Goal: Task Accomplishment & Management: Manage account settings

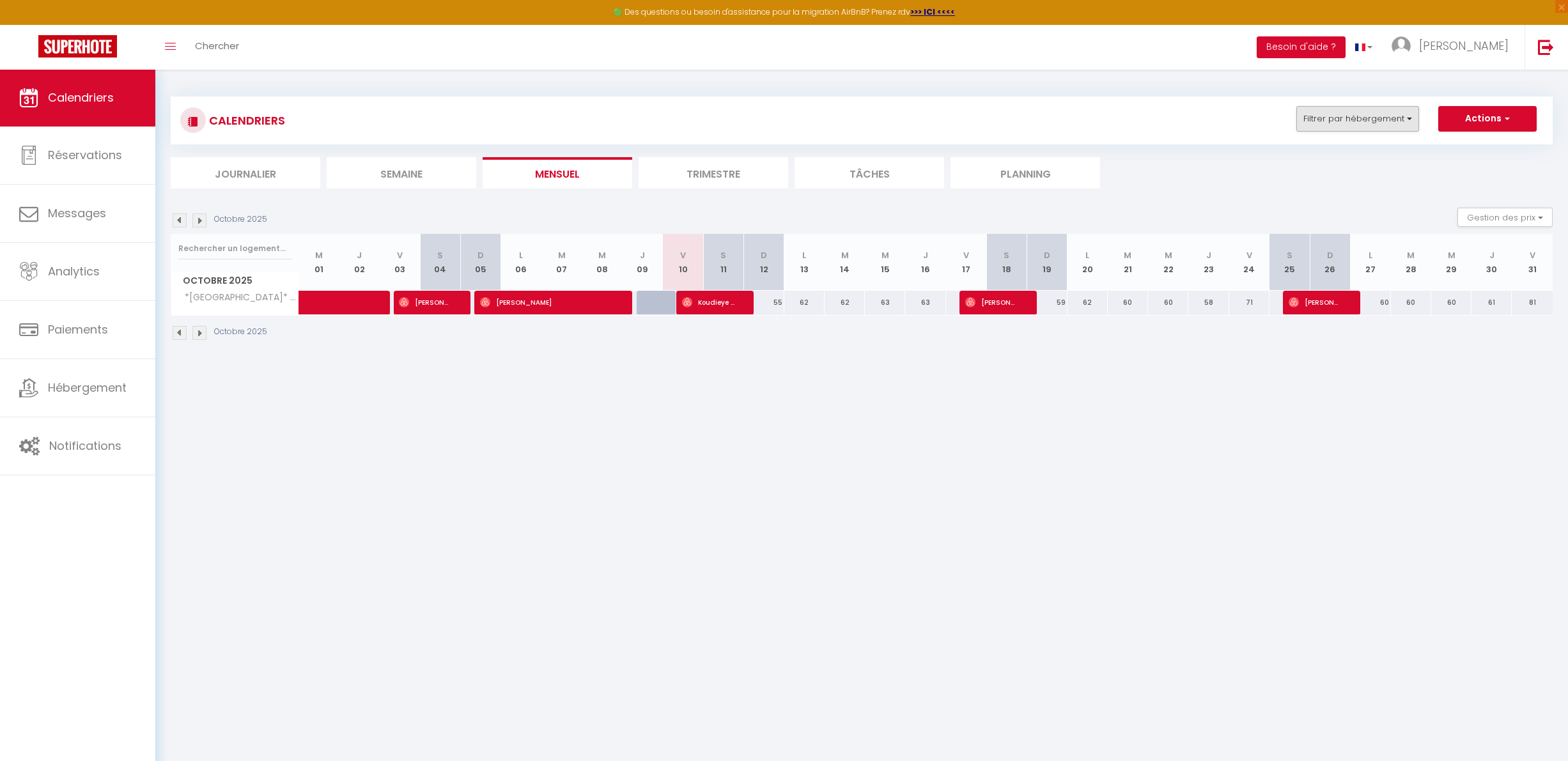
click at [1315, 110] on button "Filtrer par hébergement" at bounding box center [1357, 119] width 123 height 26
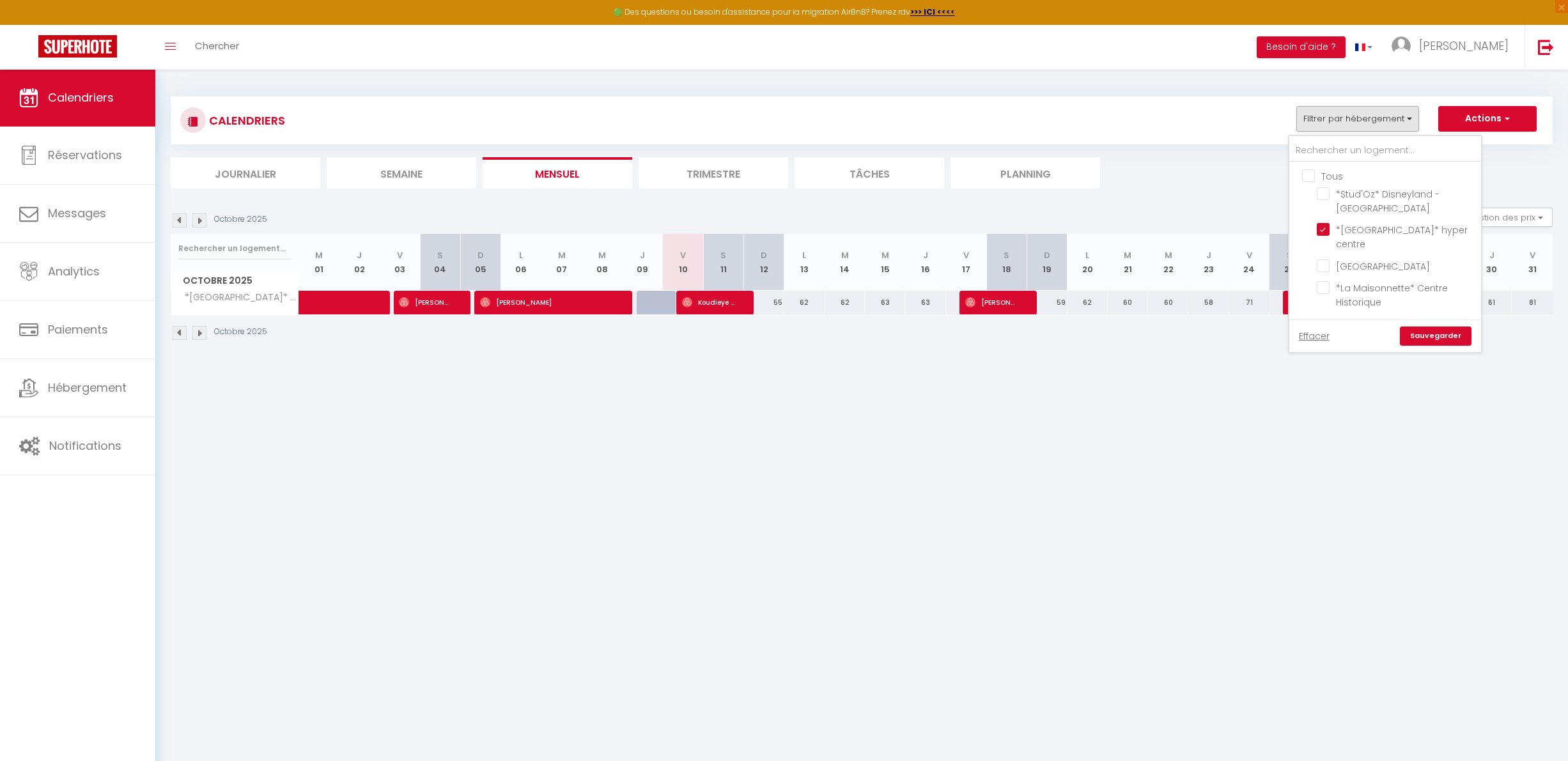
click at [1320, 176] on input "Tous" at bounding box center [1398, 175] width 192 height 13
checkbox input "true"
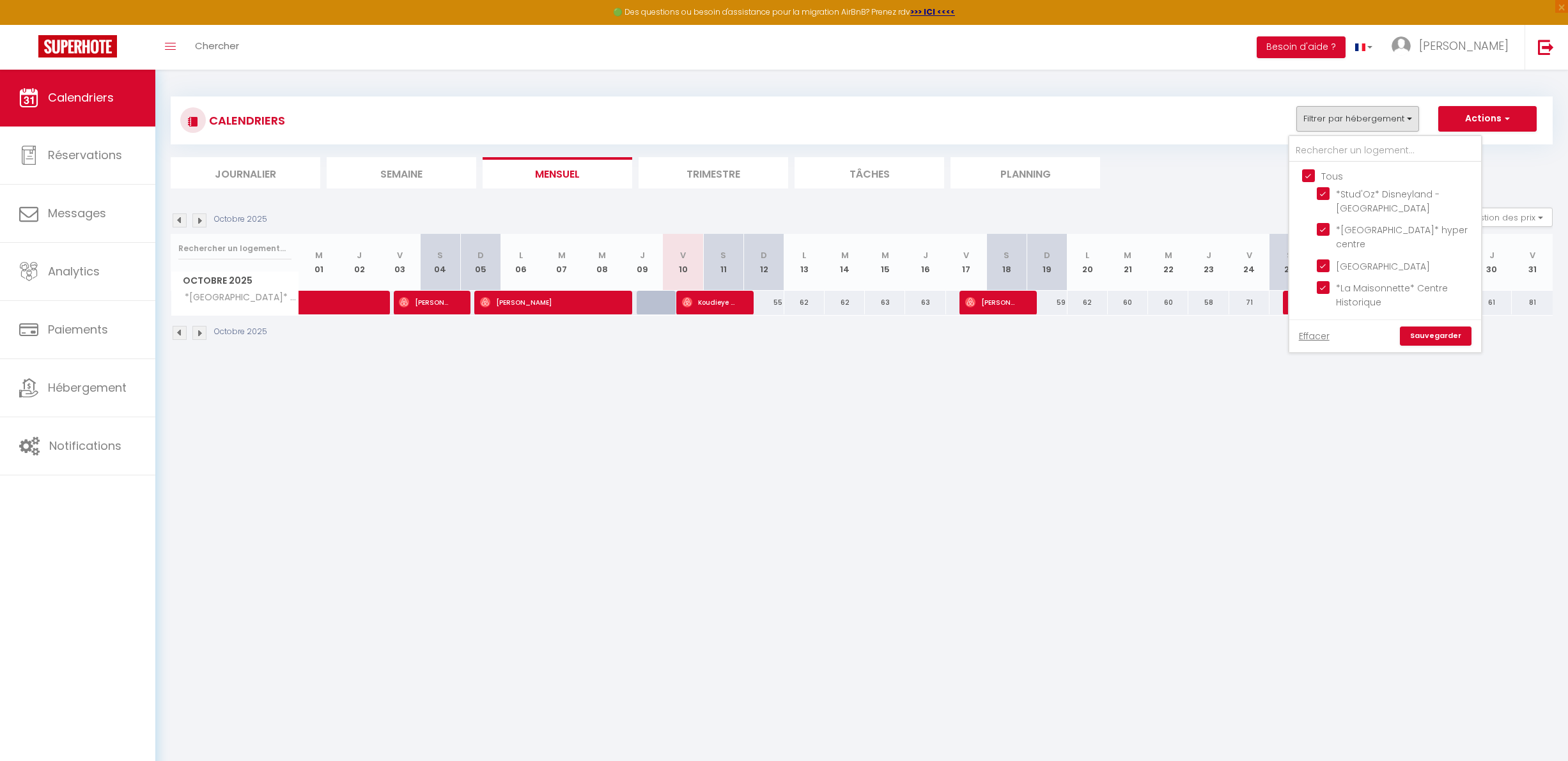
click at [1429, 326] on link "Sauvegarder" at bounding box center [1436, 335] width 71 height 19
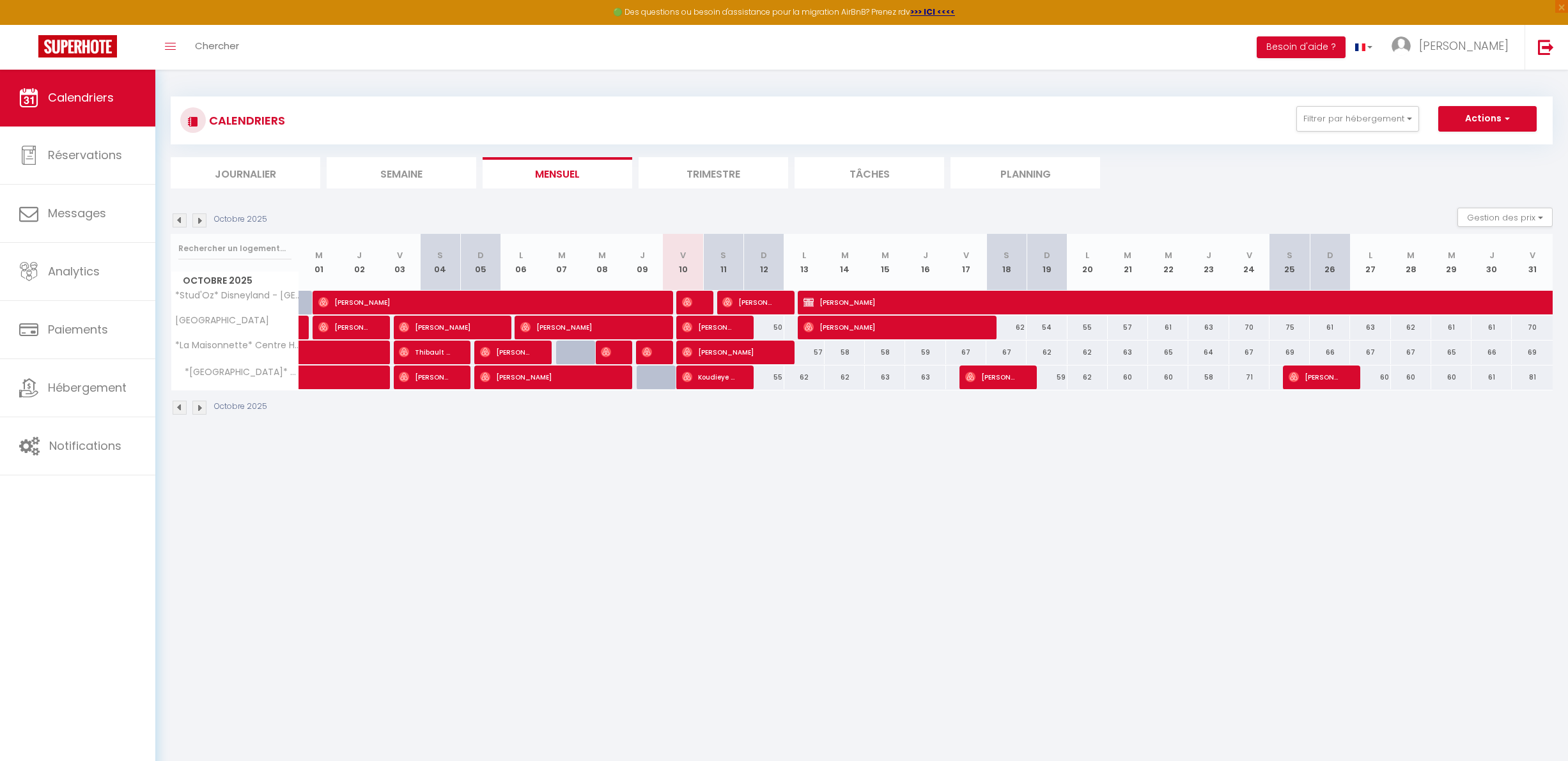
click at [360, 325] on span "[PERSON_NAME]" at bounding box center [345, 327] width 53 height 25
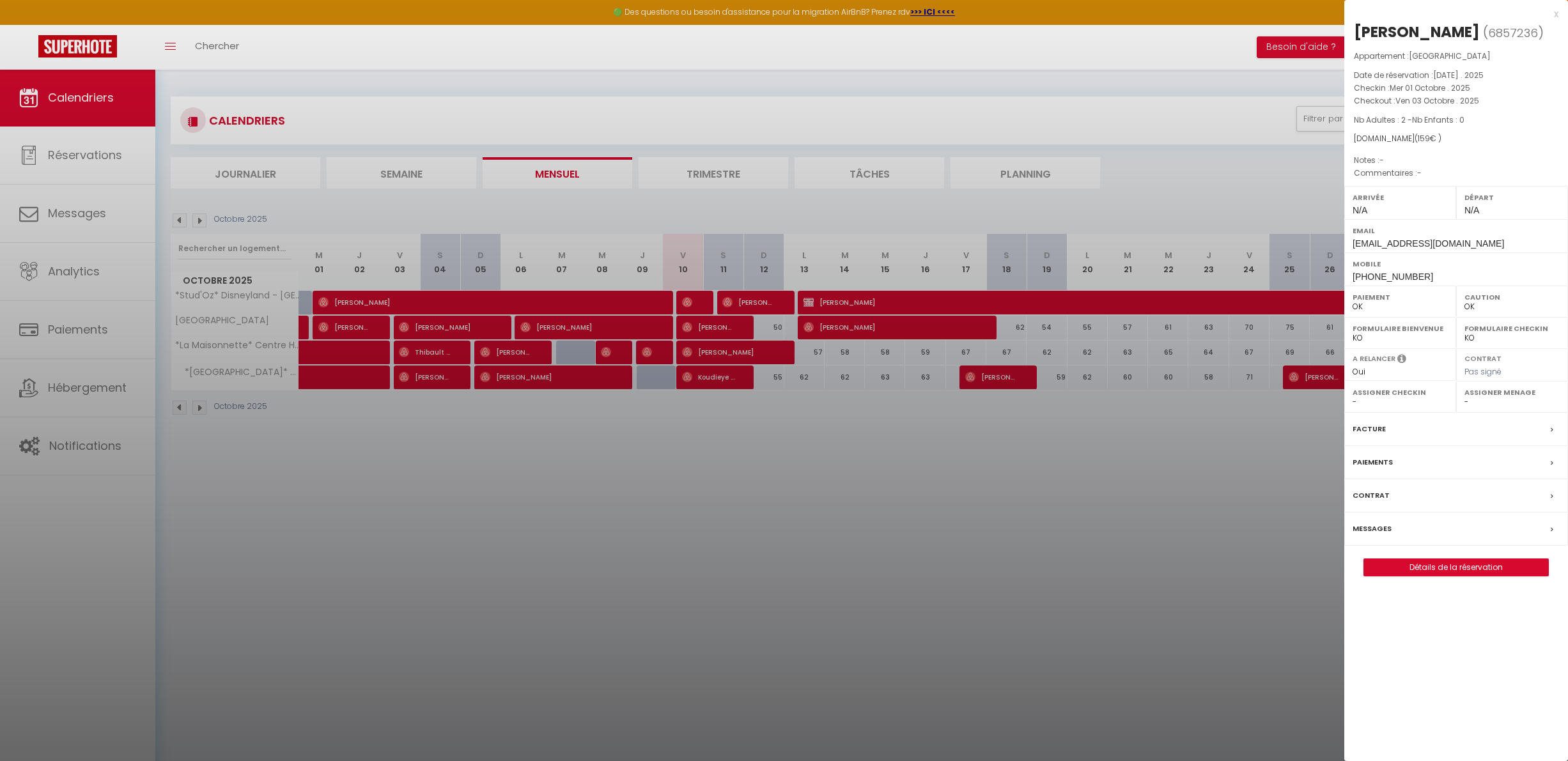
click at [360, 326] on div at bounding box center [784, 380] width 1568 height 761
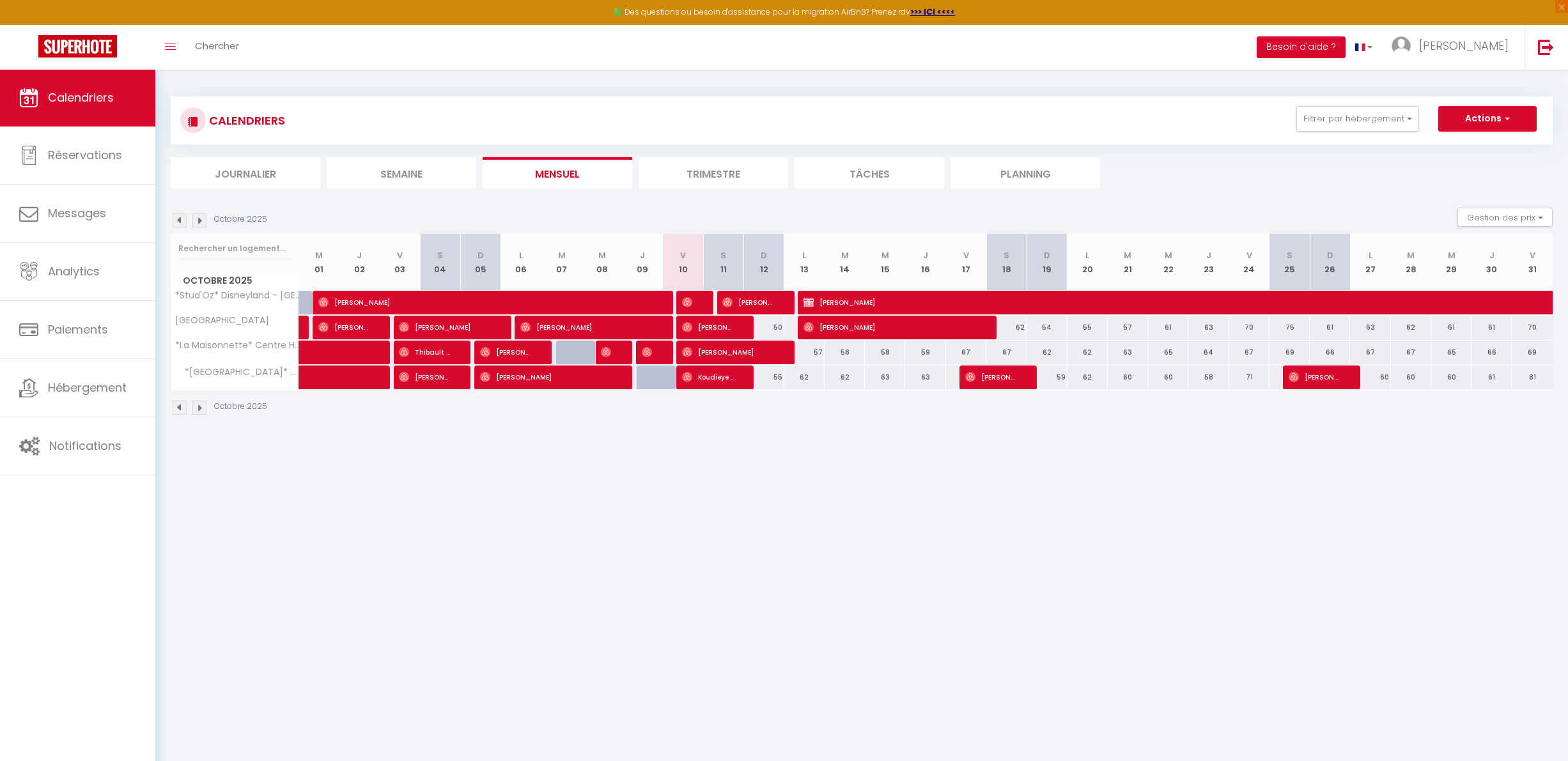
click at [325, 322] on span at bounding box center [325, 327] width 1 height 25
type input "50"
type input "Mer 01 Octobre 2025"
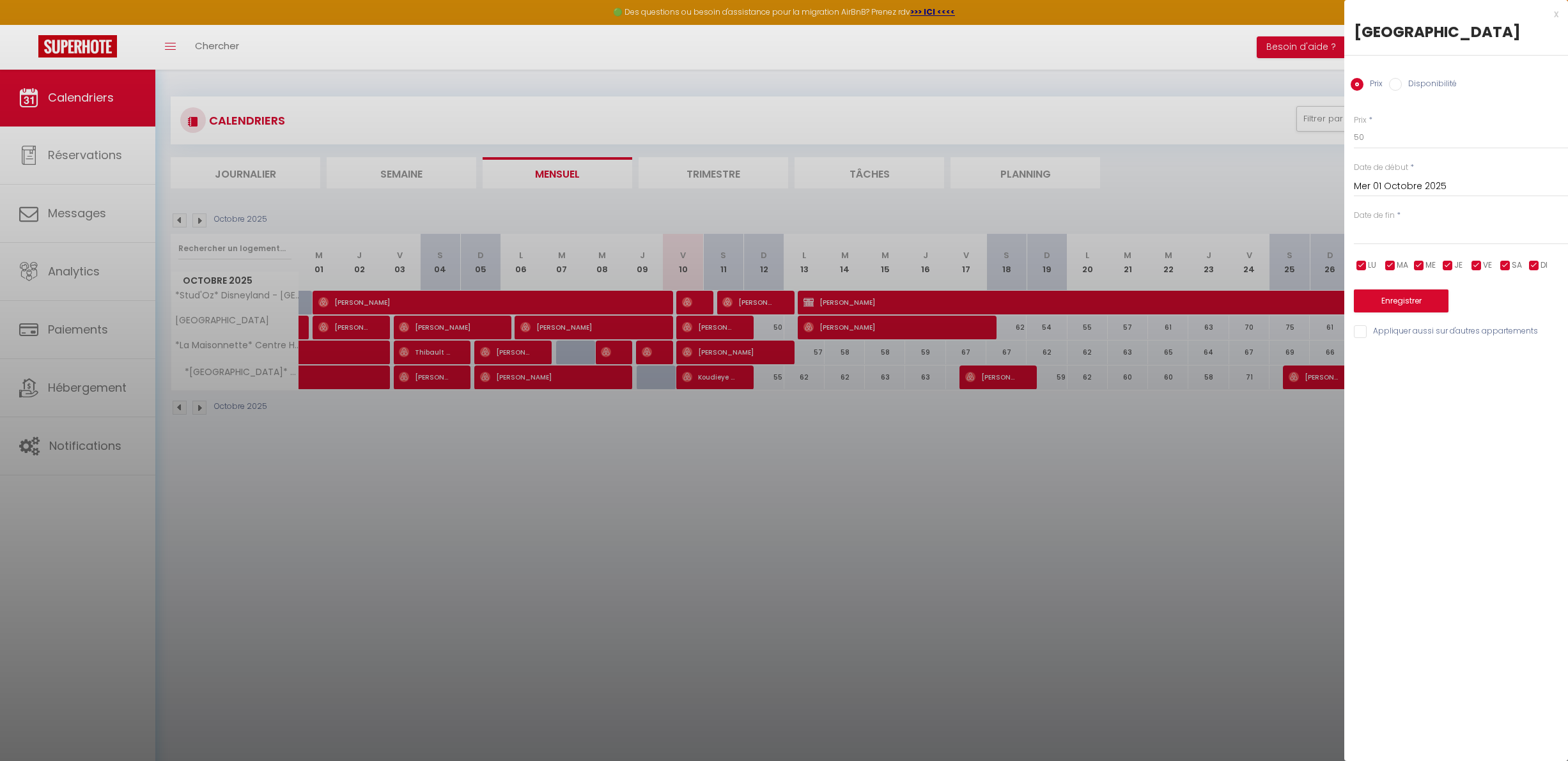
click at [355, 326] on div at bounding box center [784, 380] width 1568 height 761
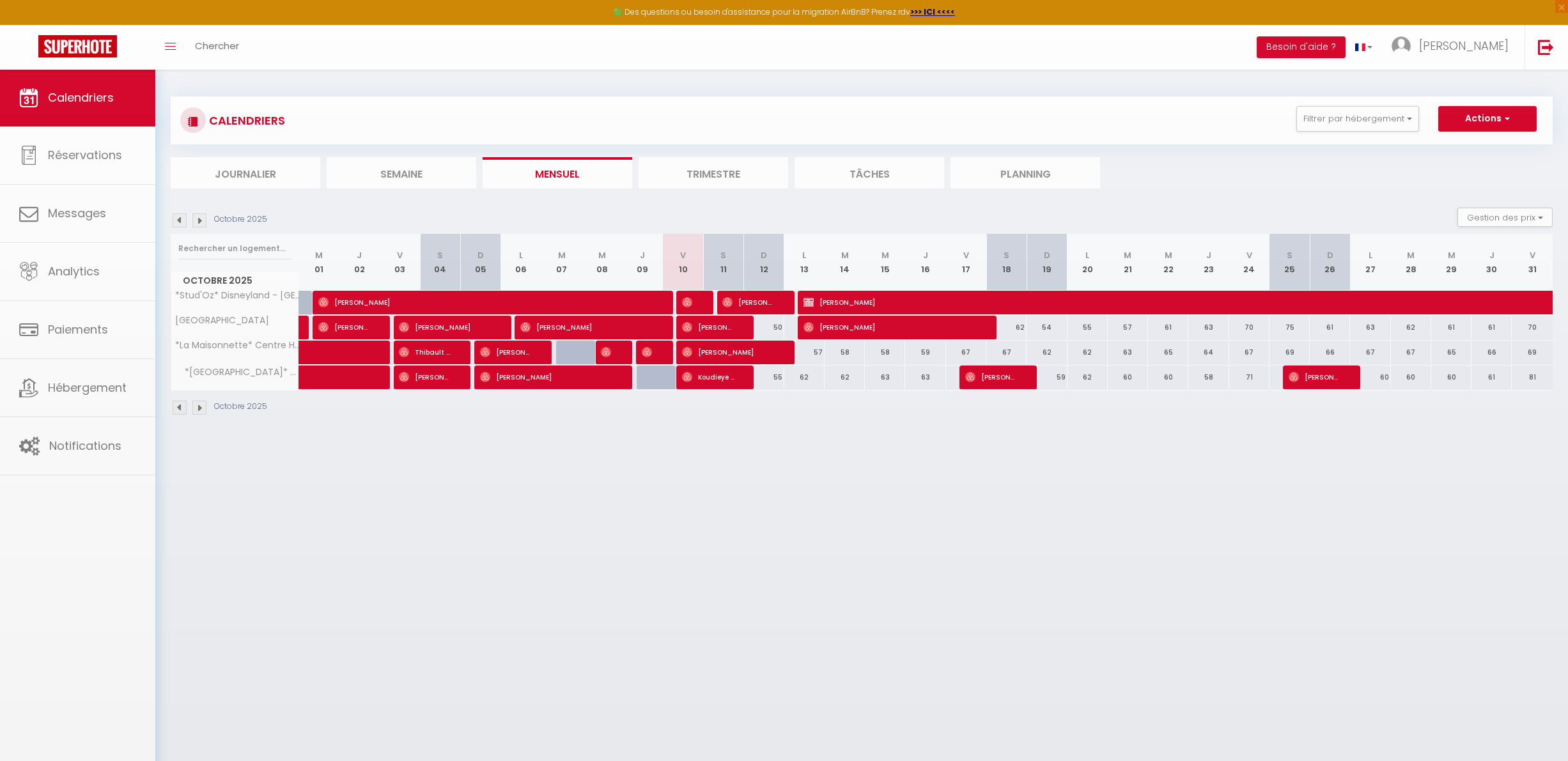
click at [359, 326] on body "🟢 Des questions ou besoin d'assistance pour la migration AirBnB? Prenez rdv >>>…" at bounding box center [784, 450] width 1568 height 761
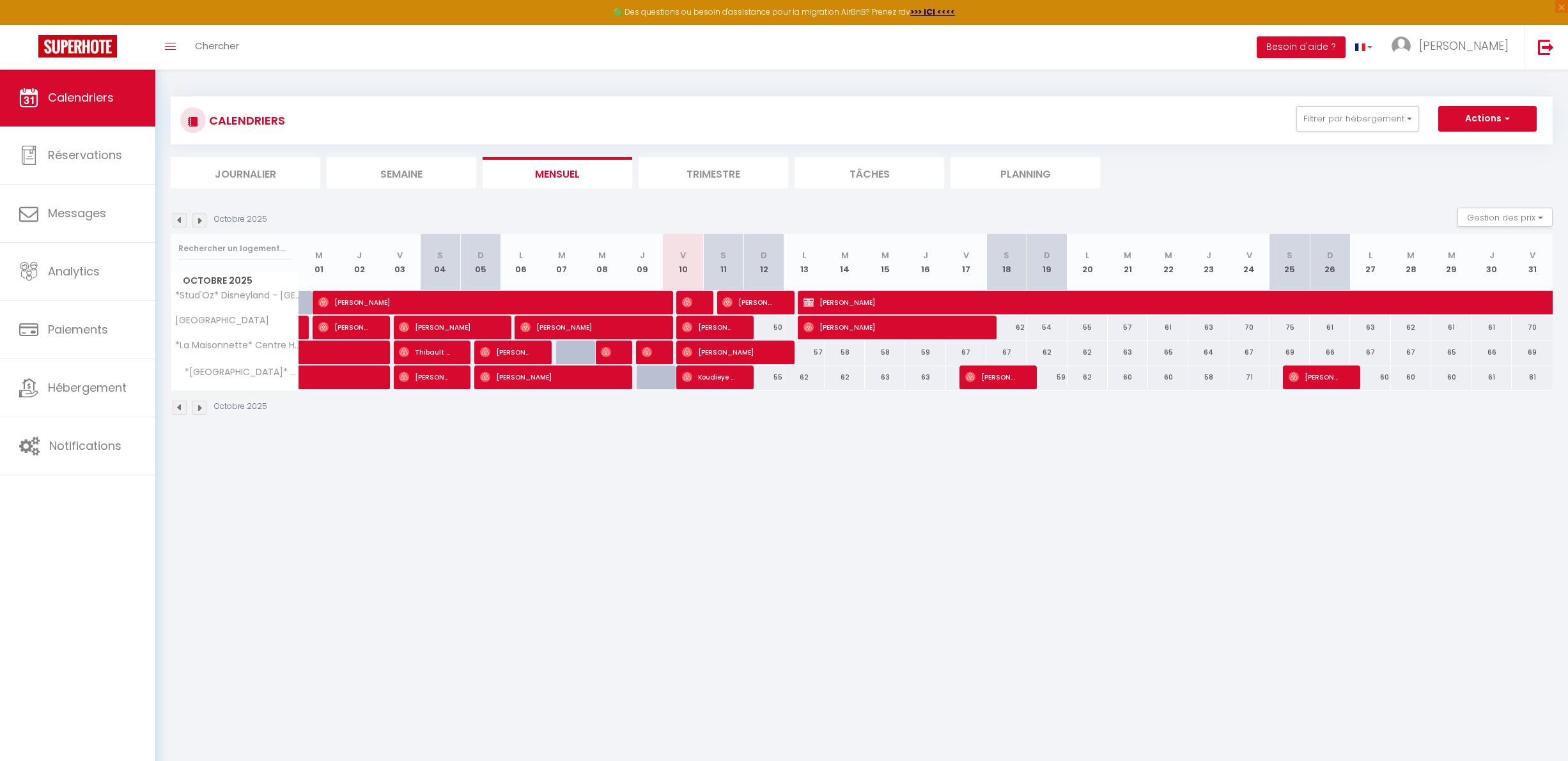
click at [359, 326] on span "[PERSON_NAME]" at bounding box center [345, 327] width 53 height 25
